Goal: Information Seeking & Learning: Learn about a topic

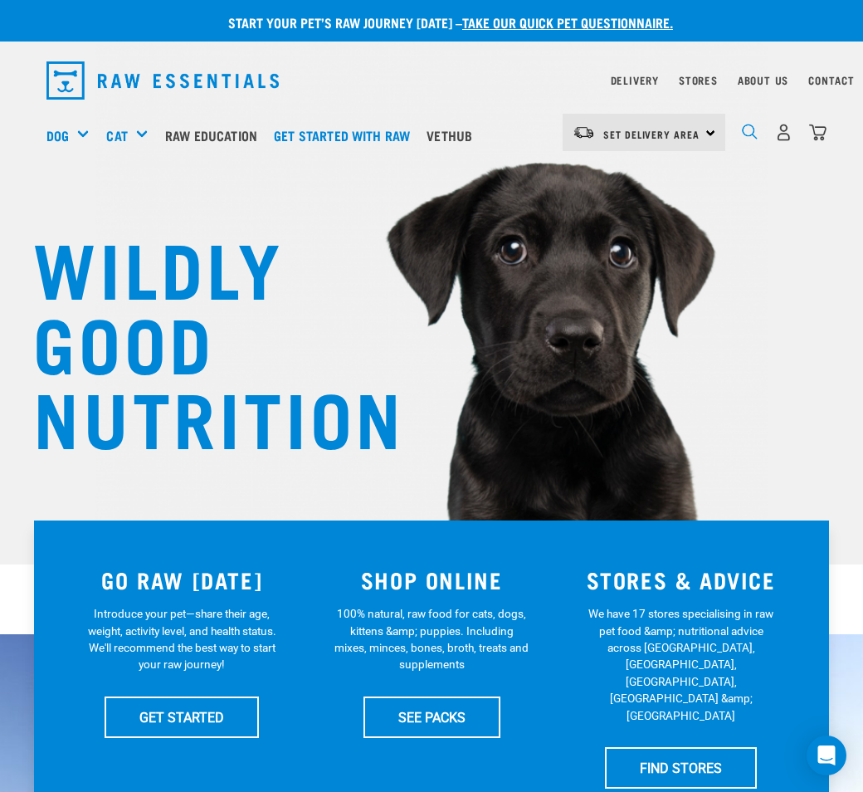
click at [747, 132] on img "dropdown navigation" at bounding box center [750, 132] width 16 height 16
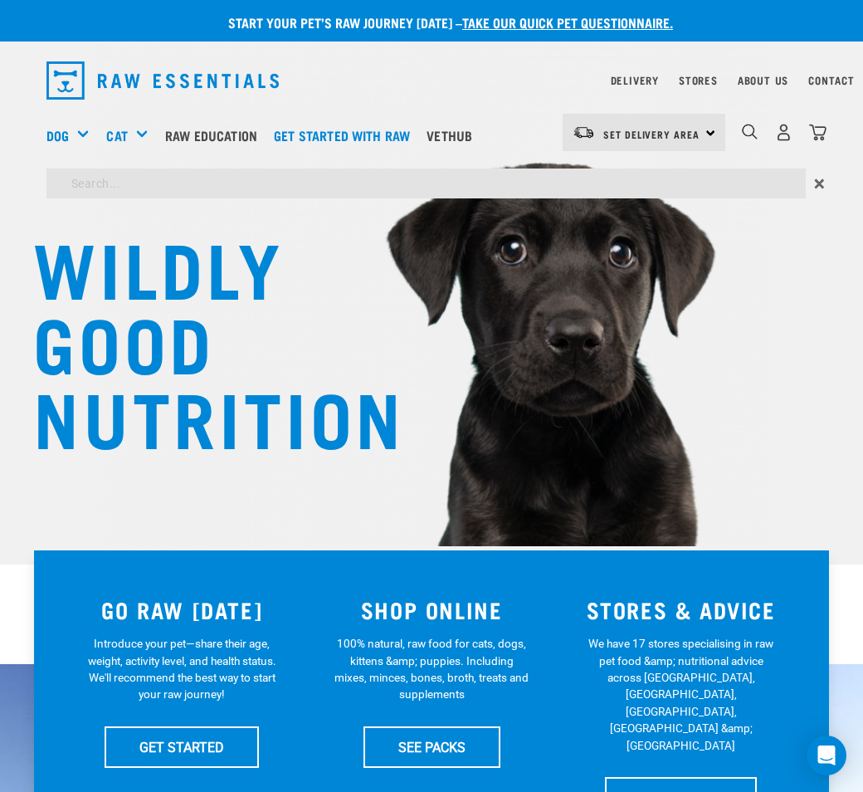
scroll to position [692, 0]
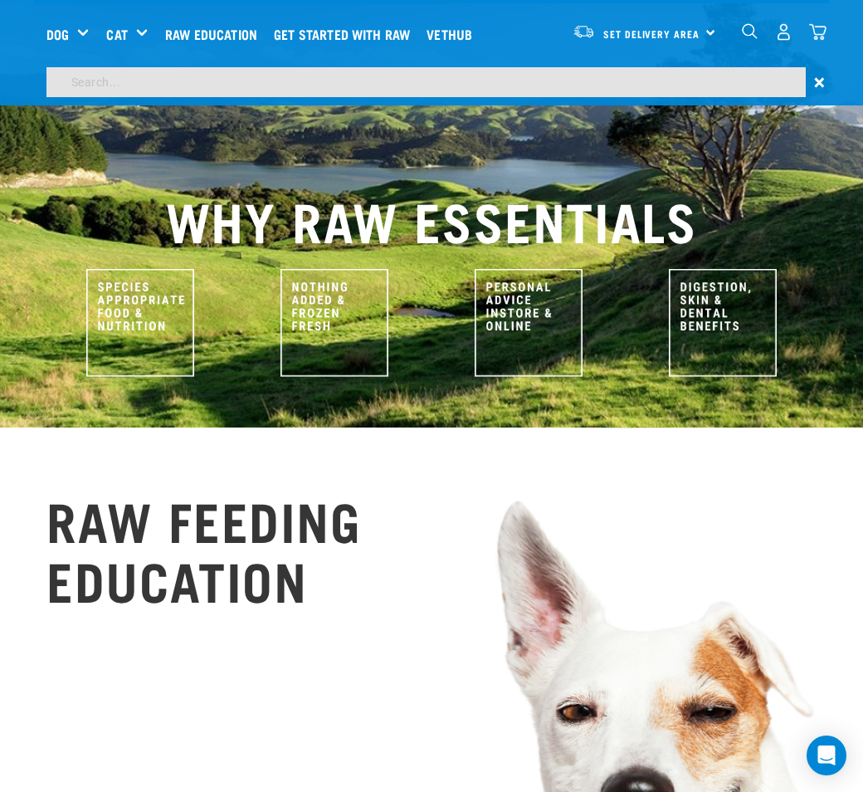
click at [370, 77] on input "search" at bounding box center [425, 82] width 759 height 30
type input "lamb brisket bones"
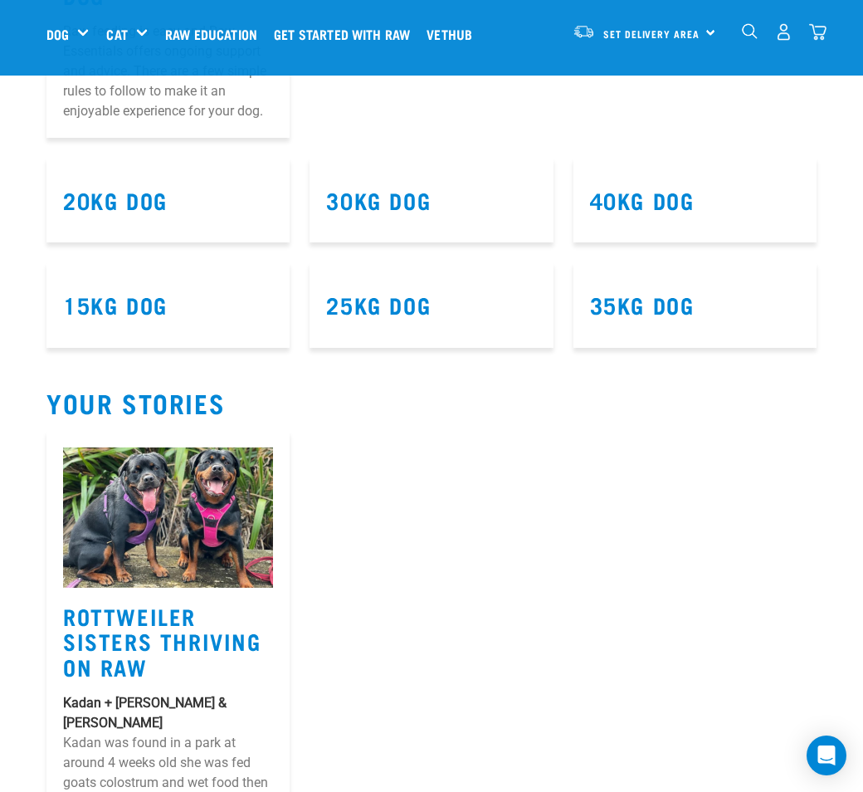
scroll to position [980, 0]
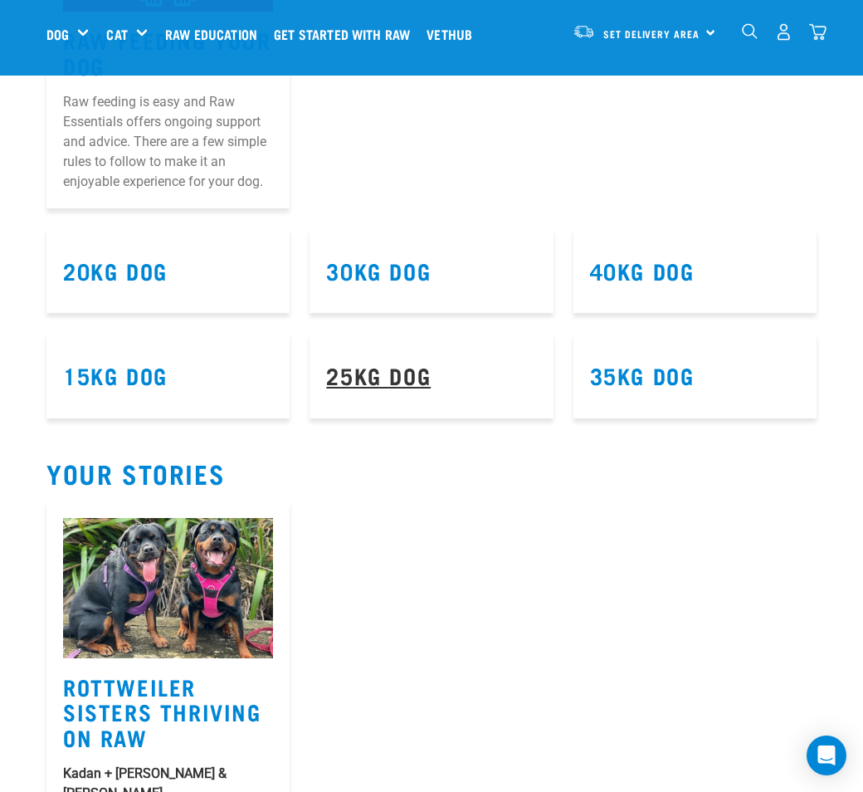
click at [380, 378] on link "25kg Dog" at bounding box center [378, 374] width 105 height 12
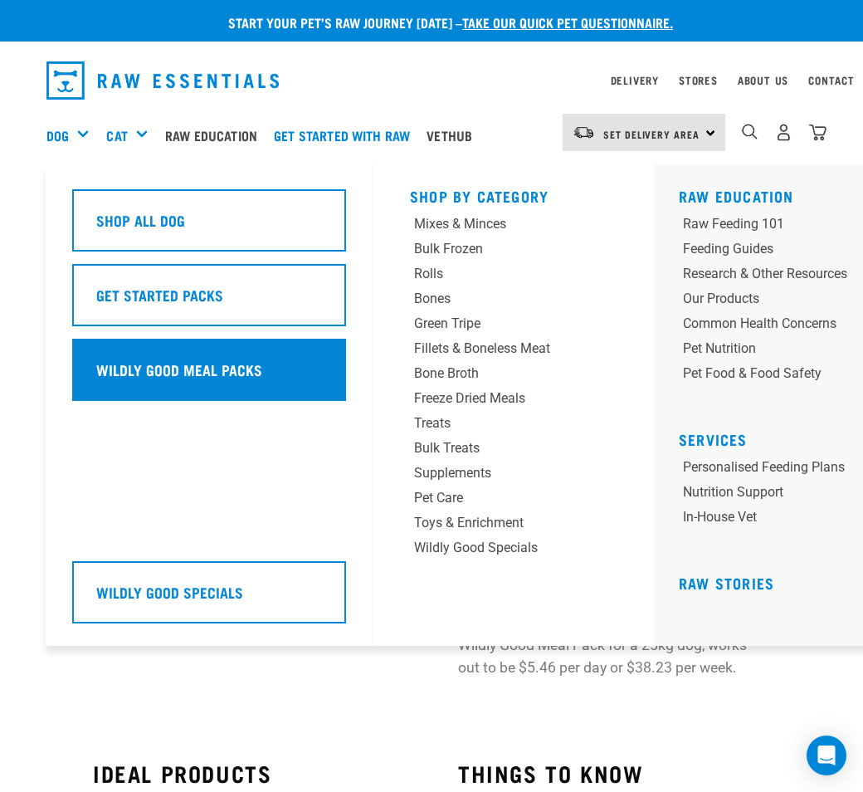
click at [189, 368] on h5 "Wildly Good Meal Packs" at bounding box center [179, 369] width 166 height 22
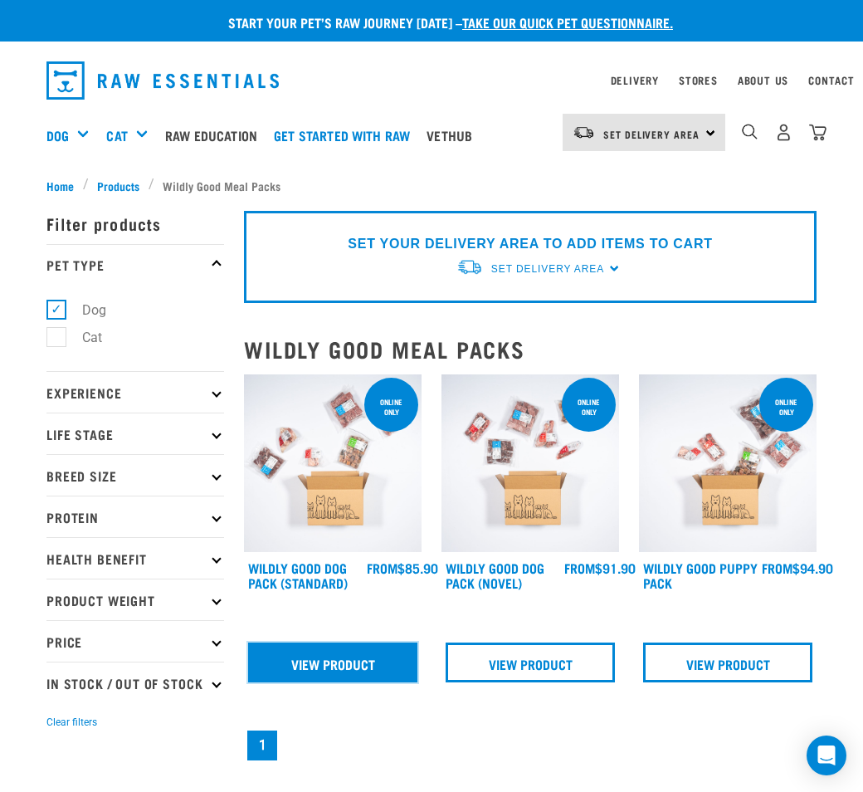
click at [349, 656] on link "View Product" at bounding box center [332, 662] width 169 height 40
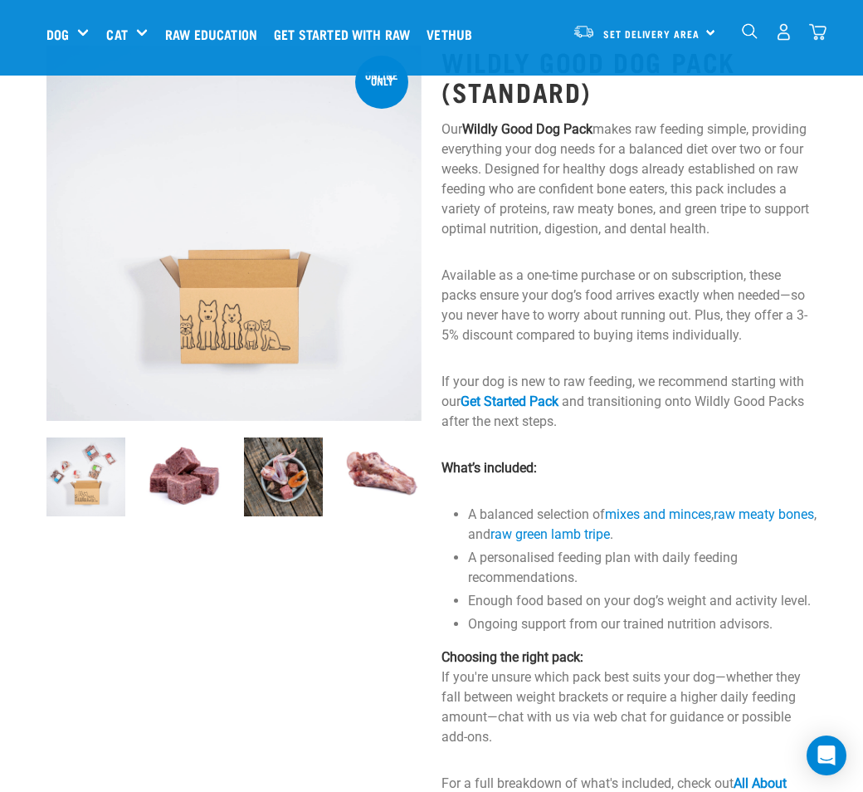
scroll to position [85, 0]
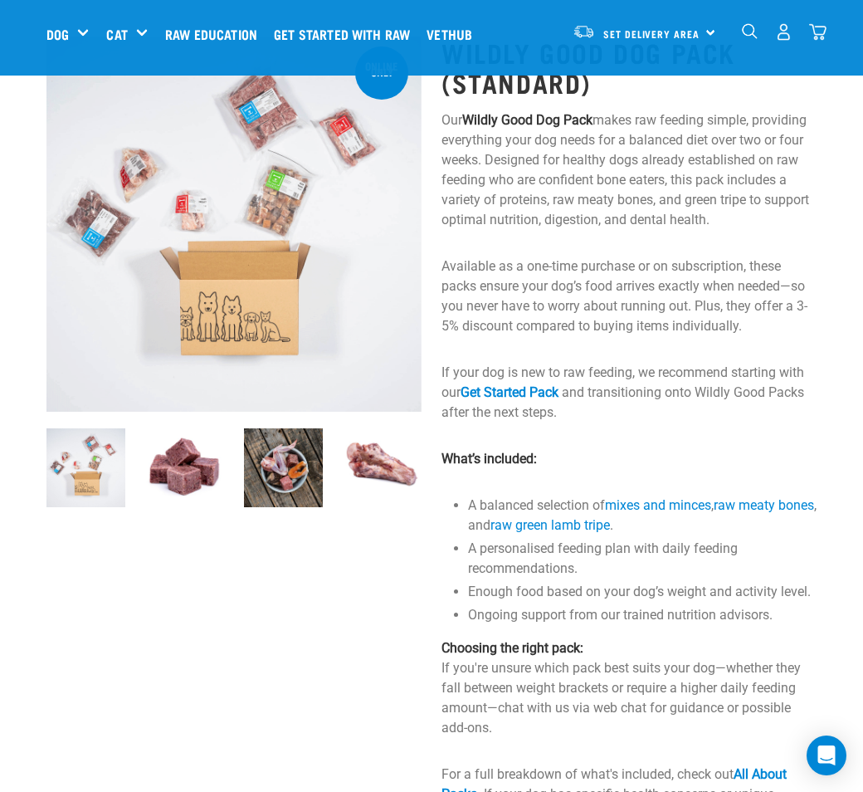
click at [373, 461] on img at bounding box center [382, 467] width 79 height 79
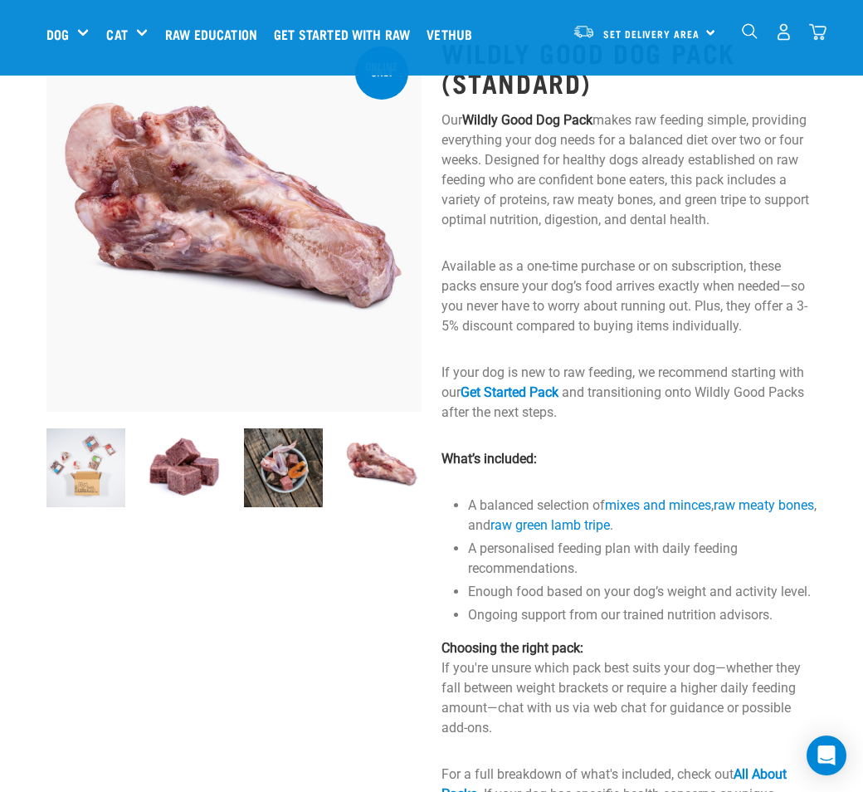
click at [283, 474] on img at bounding box center [283, 467] width 79 height 79
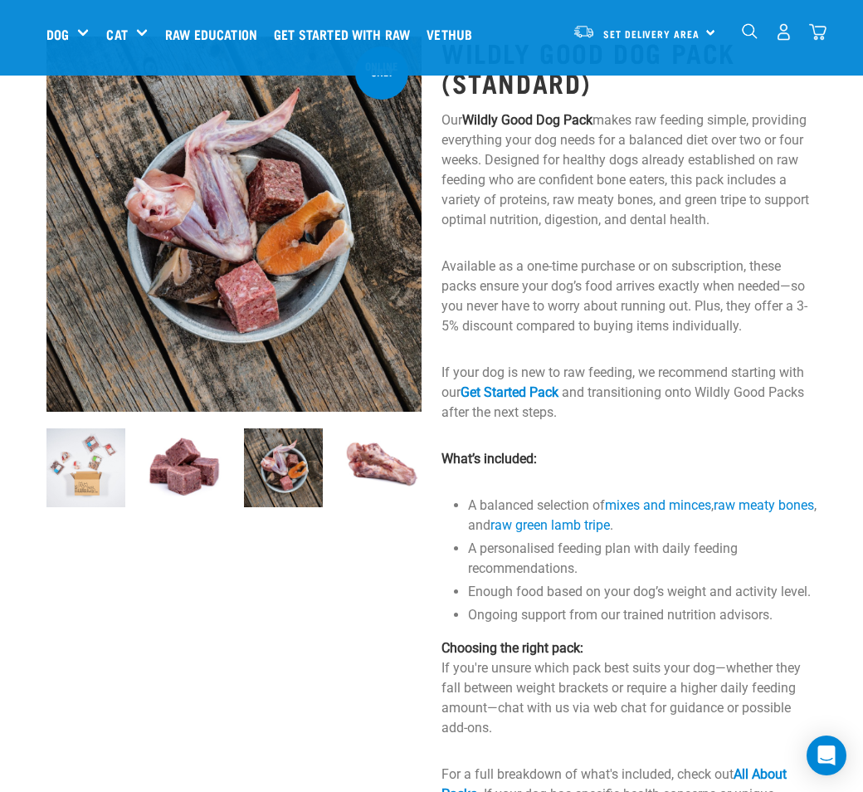
click at [183, 467] on img at bounding box center [184, 467] width 79 height 79
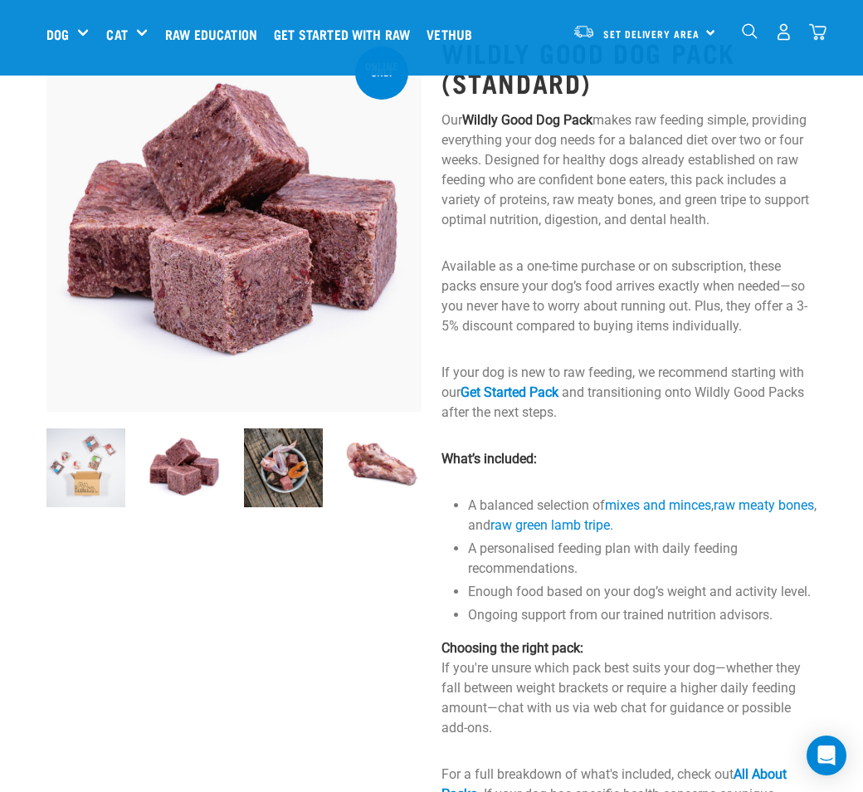
click at [89, 469] on img at bounding box center [85, 467] width 79 height 79
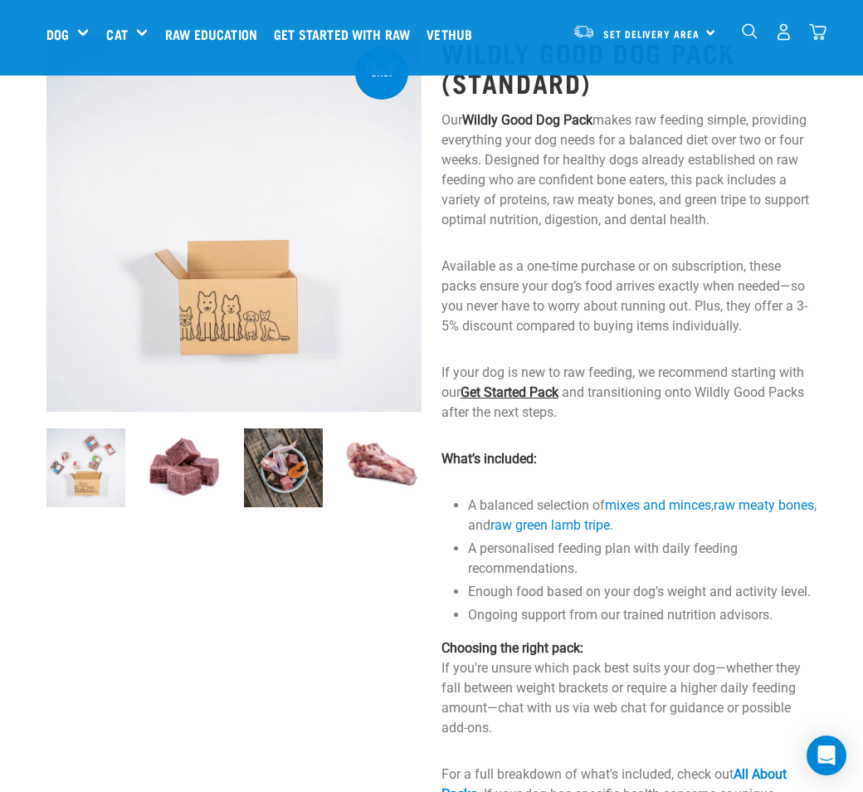
click at [514, 392] on link "Get Started Pack" at bounding box center [510, 392] width 98 height 16
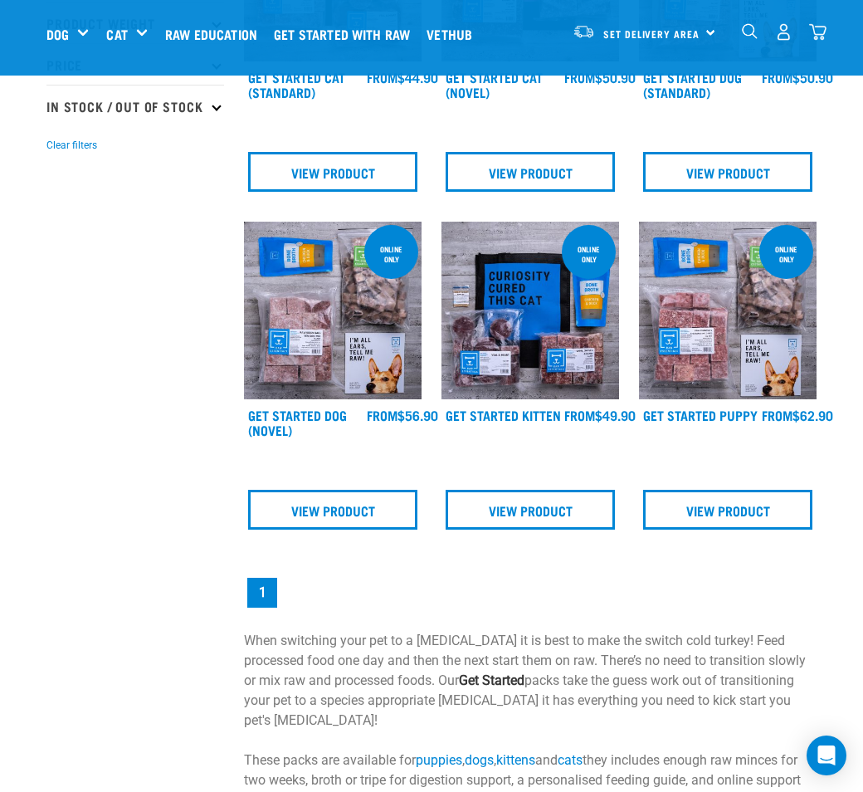
scroll to position [360, 0]
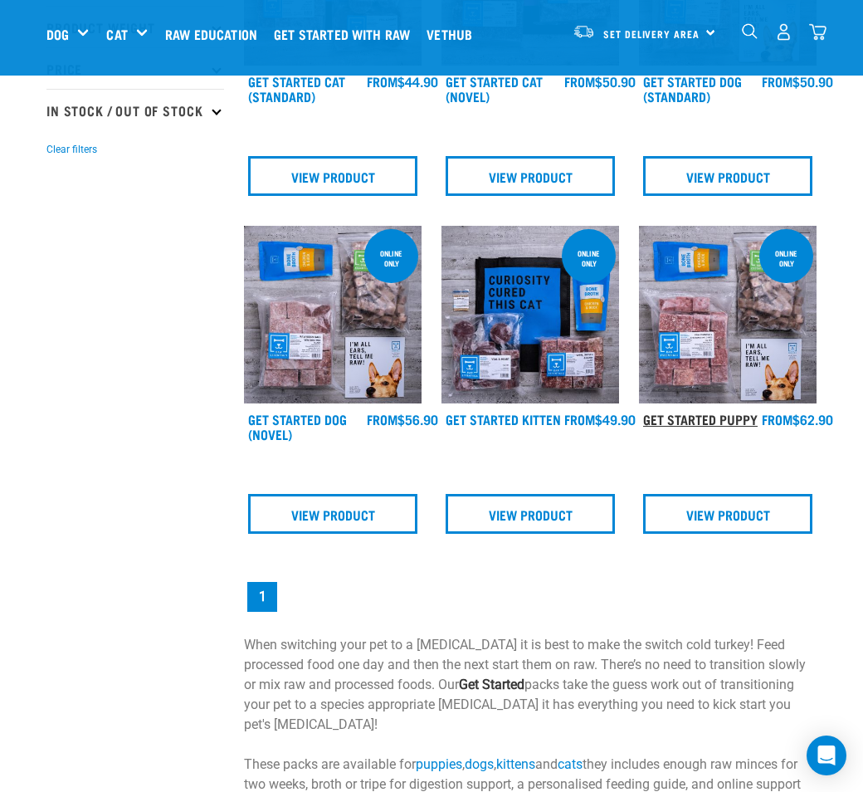
click at [678, 418] on link "Get Started Puppy" at bounding box center [700, 418] width 115 height 7
